Goal: Communication & Community: Answer question/provide support

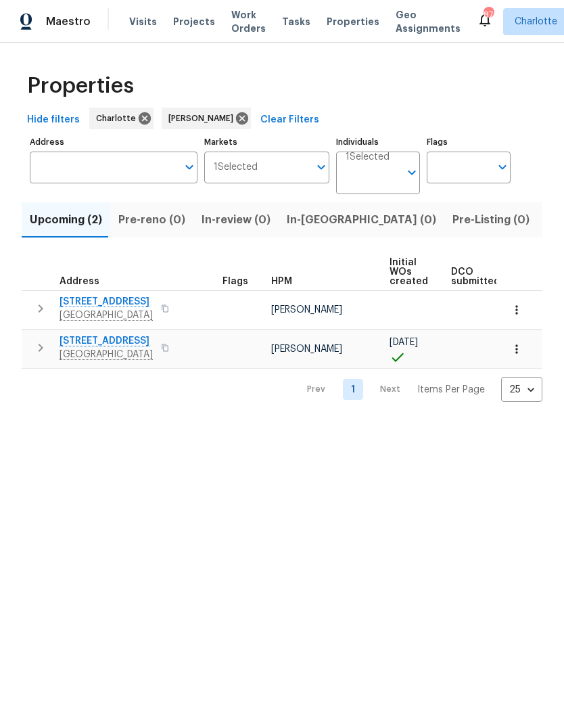
click at [37, 354] on icon "button" at bounding box center [40, 348] width 16 height 16
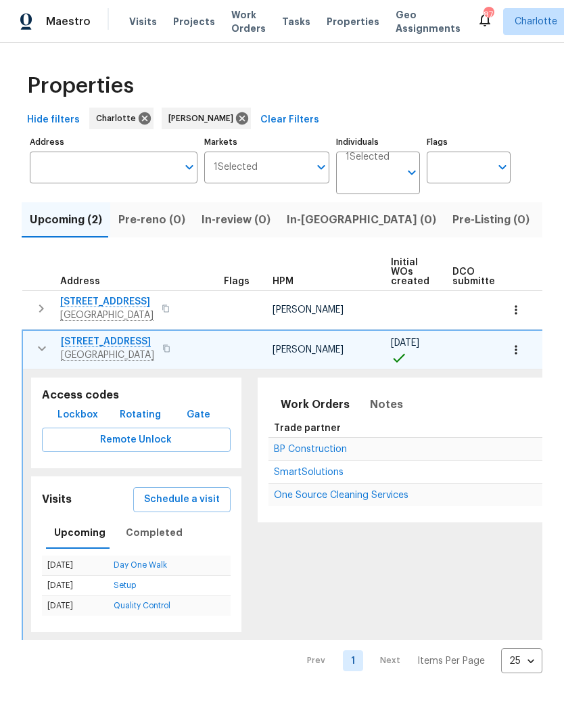
click at [307, 452] on span "BP Construction" at bounding box center [310, 448] width 73 height 9
click at [41, 358] on button "button" at bounding box center [41, 348] width 27 height 27
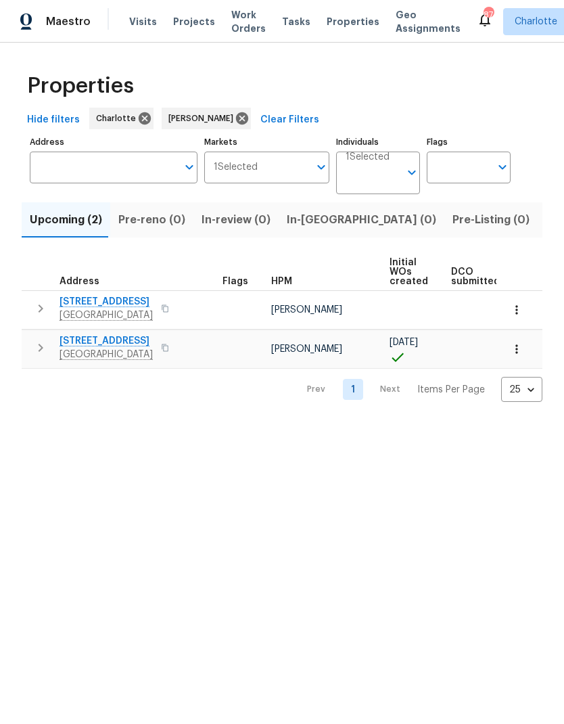
click at [35, 355] on icon "button" at bounding box center [40, 348] width 16 height 16
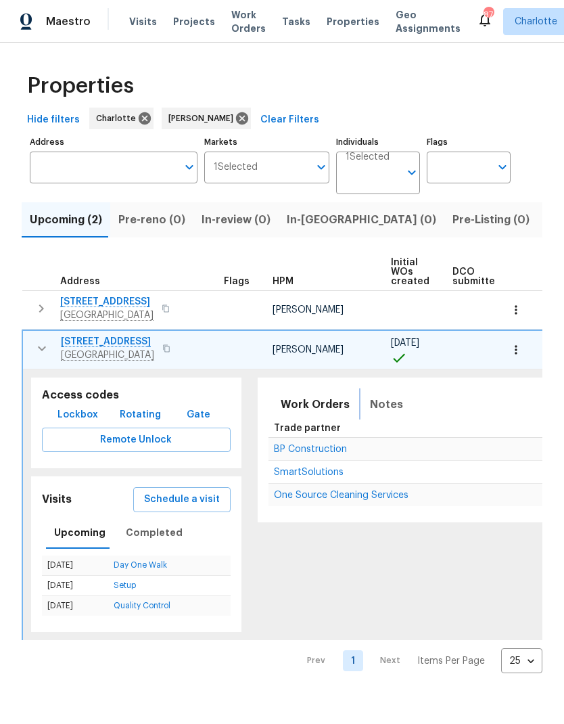
click at [381, 404] on span "Notes" at bounding box center [386, 404] width 33 height 19
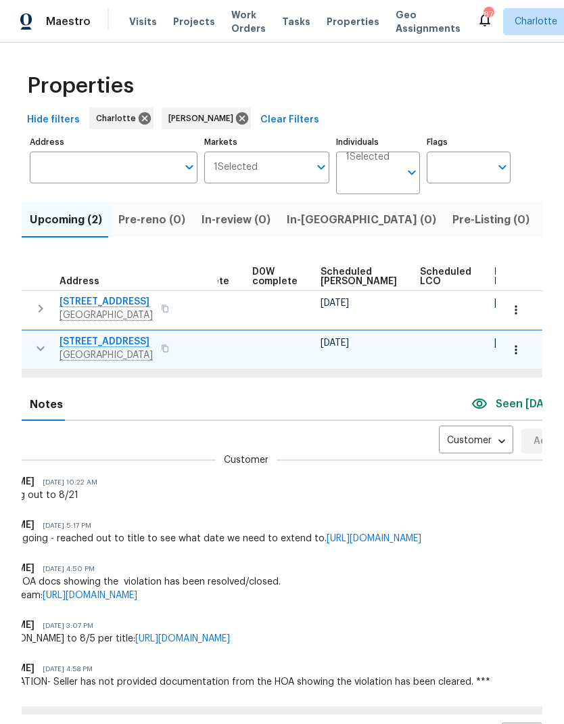
scroll to position [62, 0]
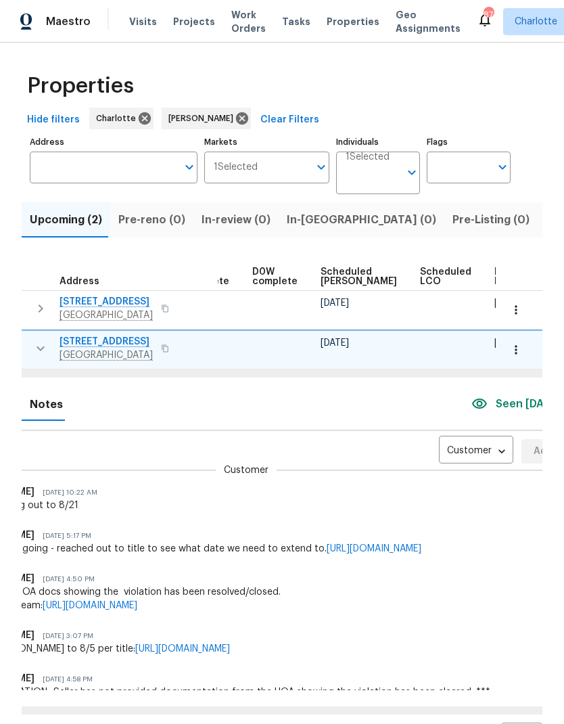
click at [444, 456] on body "Maestro Visits Projects Work Orders Tasks Properties Geo Assignments 87 [PERSON…" at bounding box center [282, 362] width 564 height 724
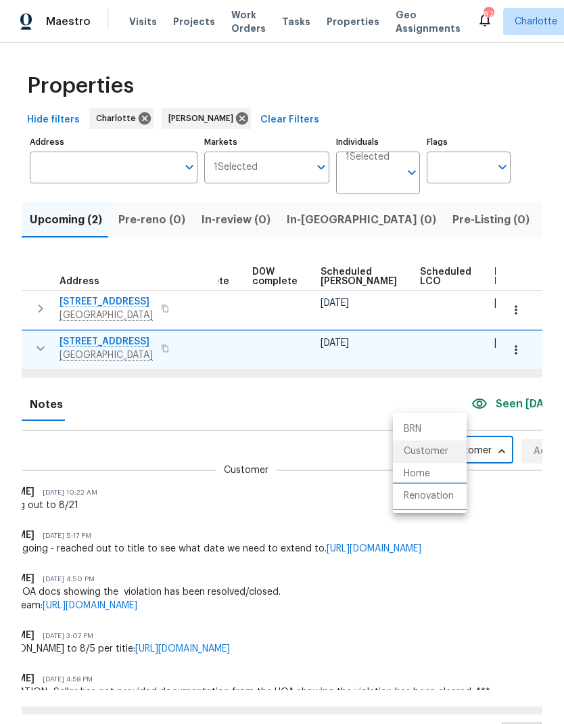
click at [450, 506] on li "Renovation" at bounding box center [430, 496] width 74 height 22
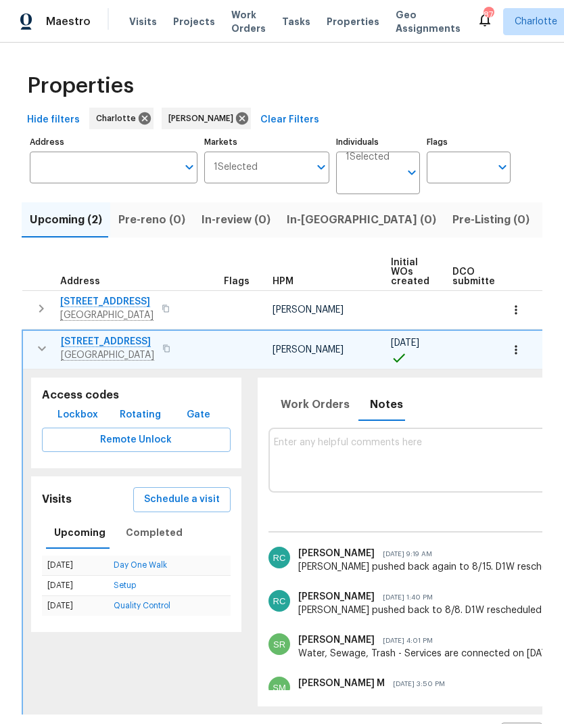
scroll to position [0, -1]
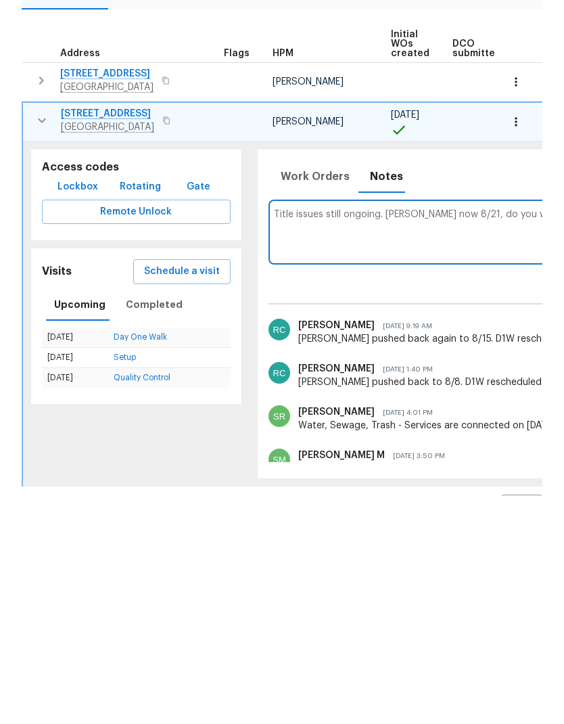
scroll to position [46, 0]
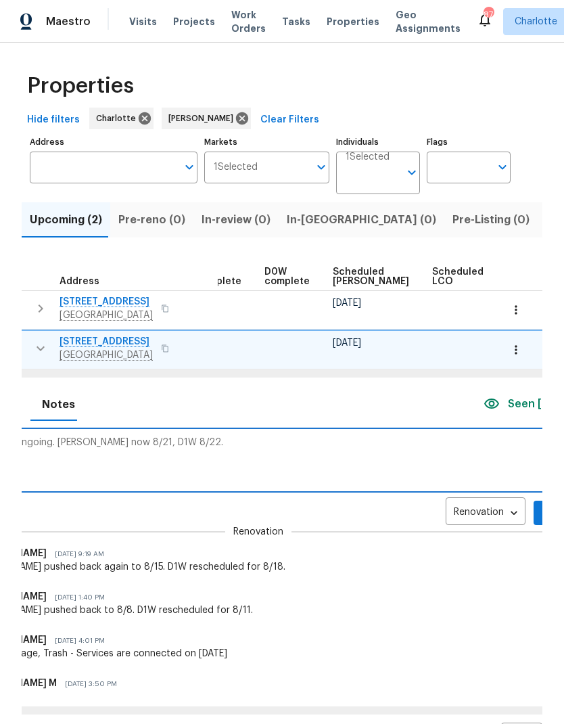
scroll to position [0, 340]
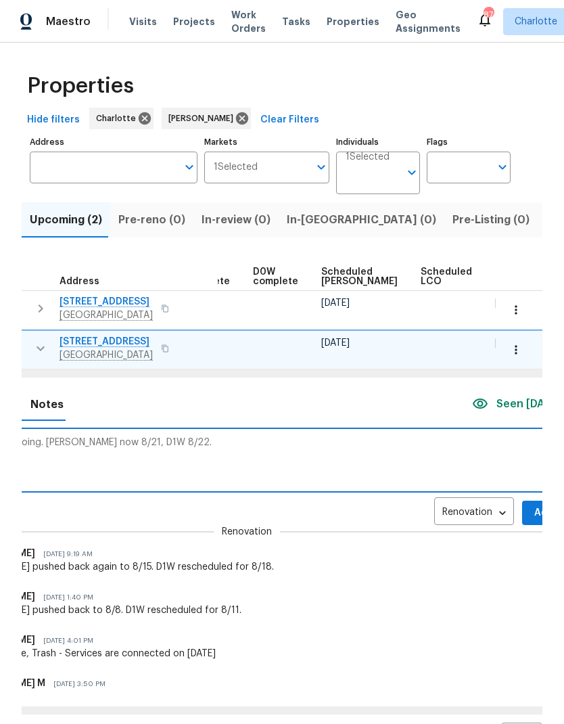
type textarea "Title issues still ongoing. [PERSON_NAME] now 8/21, D1W 8/22."
click at [533, 505] on span "Add" at bounding box center [544, 513] width 22 height 17
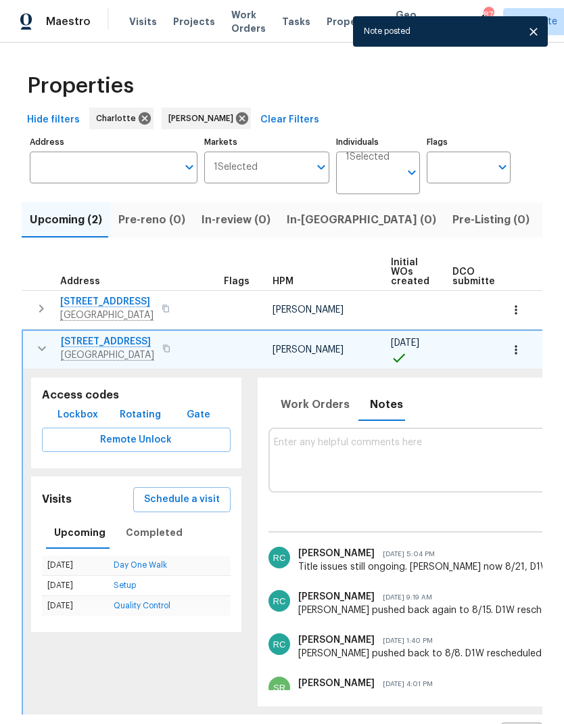
scroll to position [0, 0]
click at [28, 335] on button "button" at bounding box center [41, 348] width 27 height 27
